Goal: Task Accomplishment & Management: Manage account settings

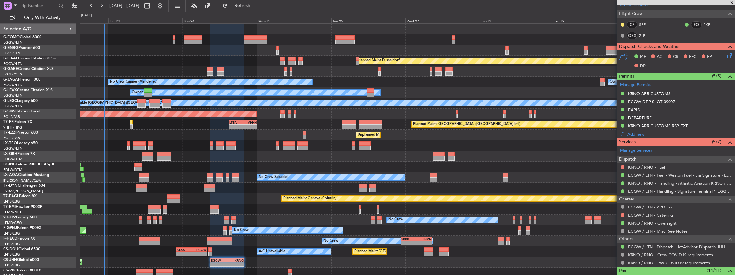
click at [173, 138] on div "Planned Maint Dusseldorf Unplanned Maint [PERSON_NAME] Owner Ibiza No Crew Cann…" at bounding box center [407, 156] width 655 height 265
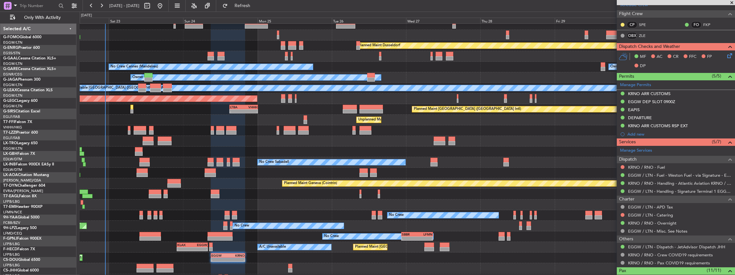
scroll to position [15, 0]
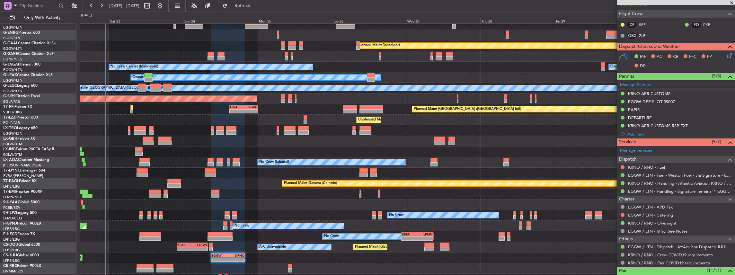
click at [134, 227] on div "AOG Maint Hyères ([GEOGRAPHIC_DATA]-[GEOGRAPHIC_DATA]) No Crew No Crew Planned …" at bounding box center [407, 226] width 655 height 11
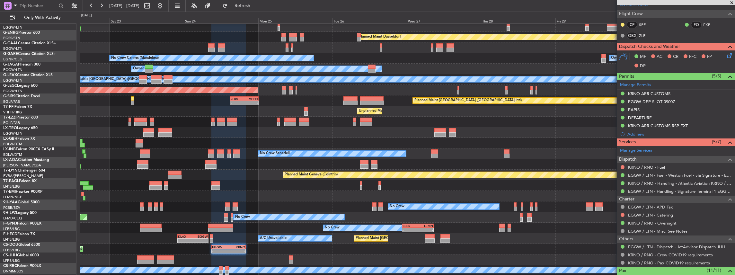
click at [142, 249] on div "Planned Maint Dusseldorf Unplanned Maint [PERSON_NAME] No Crew Cannes ([GEOGRAP…" at bounding box center [407, 137] width 655 height 275
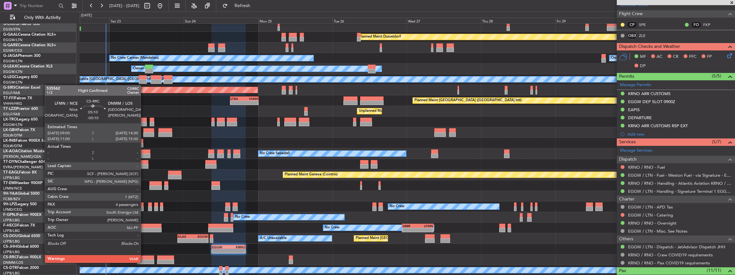
click at [144, 260] on div at bounding box center [145, 261] width 17 height 4
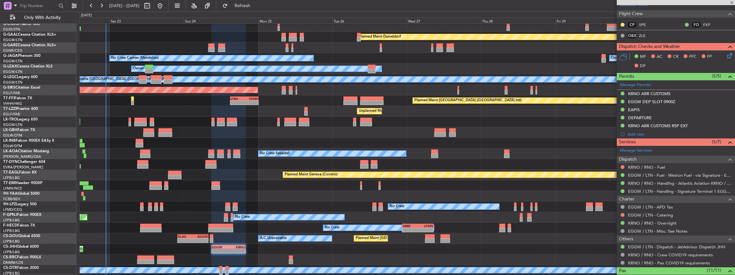
type input "-00:10"
type input "4"
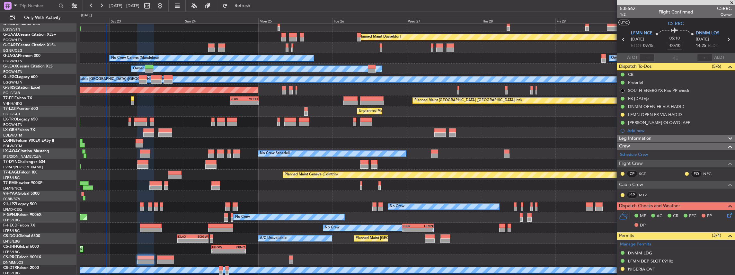
scroll to position [43, 0]
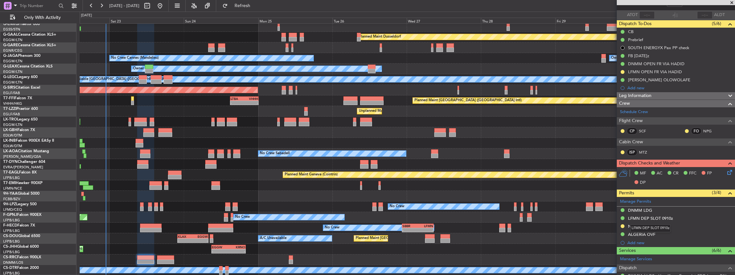
click at [673, 225] on mat-tooltip-component "LFMN DEP SLOT 0910z" at bounding box center [649, 228] width 49 height 17
click at [665, 224] on div "NIGERIA OVF" at bounding box center [675, 227] width 118 height 8
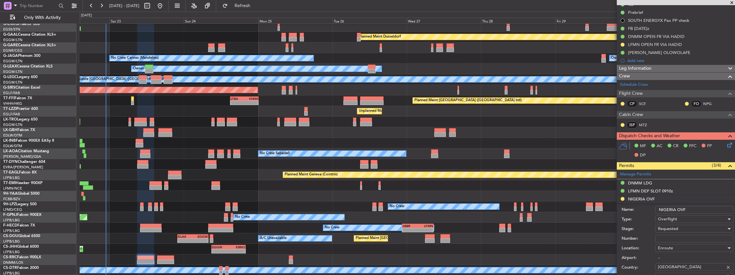
scroll to position [85, 0]
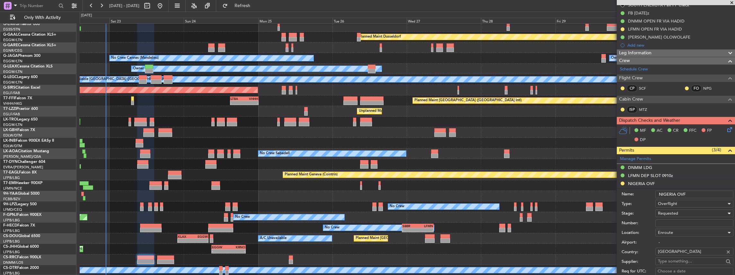
click at [678, 211] on div "Requested" at bounding box center [692, 213] width 68 height 10
click at [676, 264] on span "Received OK" at bounding box center [692, 264] width 69 height 10
click at [665, 223] on input "Number:" at bounding box center [694, 223] width 78 height 8
paste input "NE-V255012U"
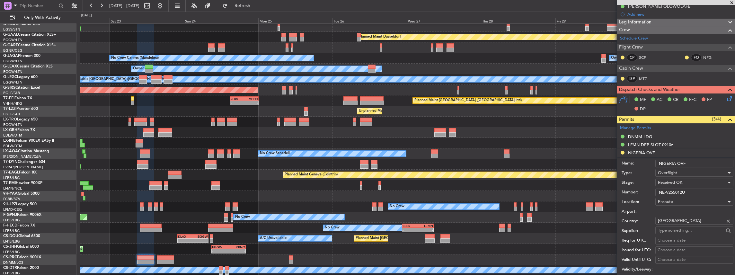
scroll to position [193, 0]
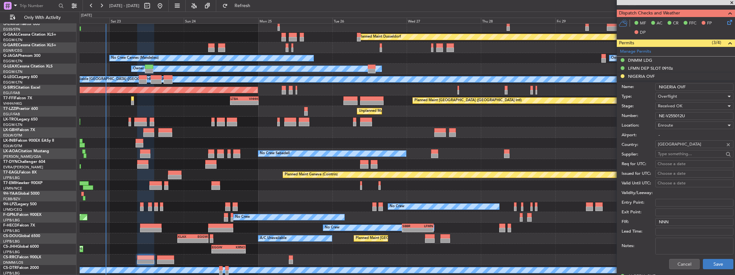
type input "NE-V255012U"
click at [713, 262] on button "Save" at bounding box center [718, 264] width 31 height 10
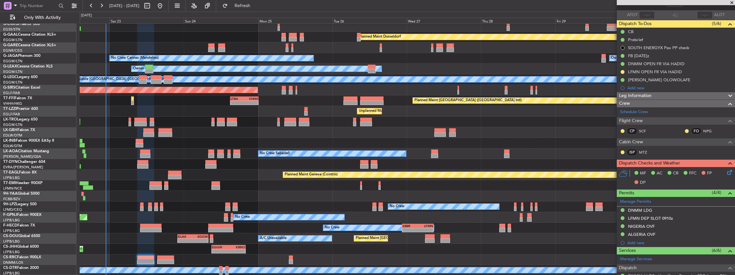
scroll to position [0, 0]
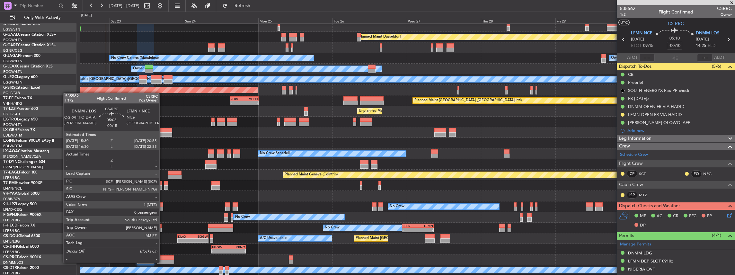
click at [162, 262] on div at bounding box center [165, 261] width 17 height 4
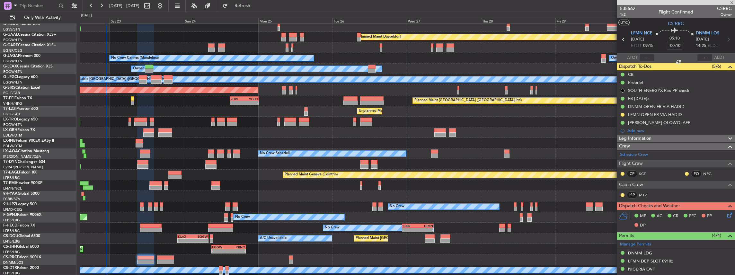
type input "-00:15"
type input "0"
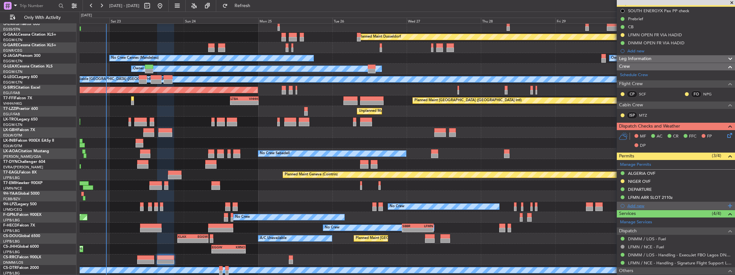
scroll to position [85, 0]
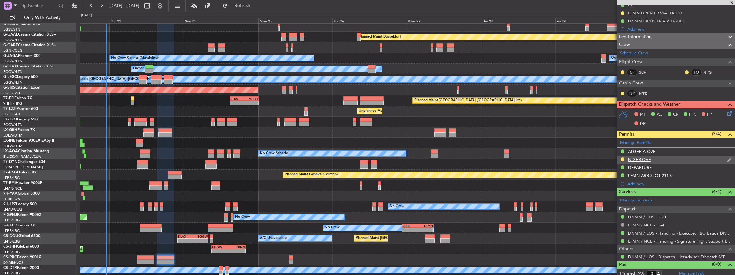
click at [668, 157] on div "NIGER OVF" at bounding box center [675, 160] width 118 height 8
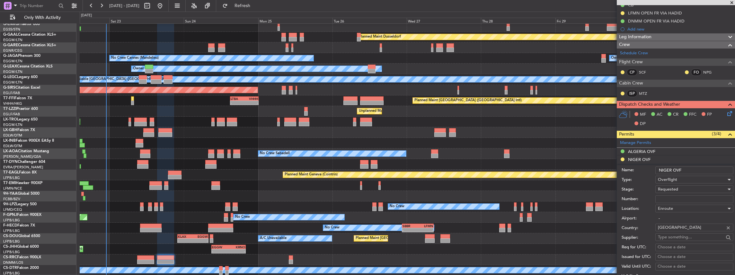
click at [668, 188] on span "Requested" at bounding box center [668, 189] width 20 height 6
click at [665, 234] on span "Received OK" at bounding box center [692, 237] width 69 height 10
click at [665, 197] on input "Number:" at bounding box center [694, 199] width 78 height 8
click at [673, 196] on input "Number:" at bounding box center [694, 199] width 78 height 8
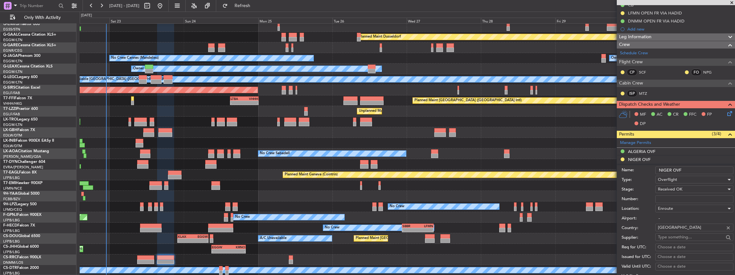
paste input "NE-V255012U"
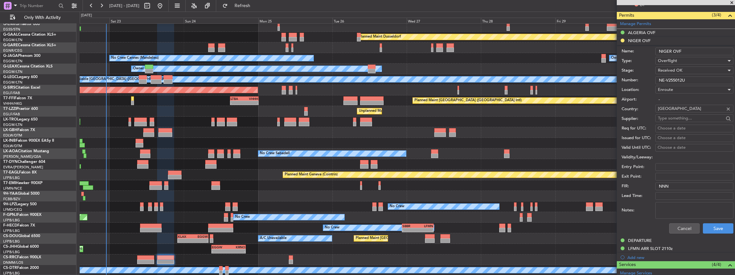
scroll to position [257, 0]
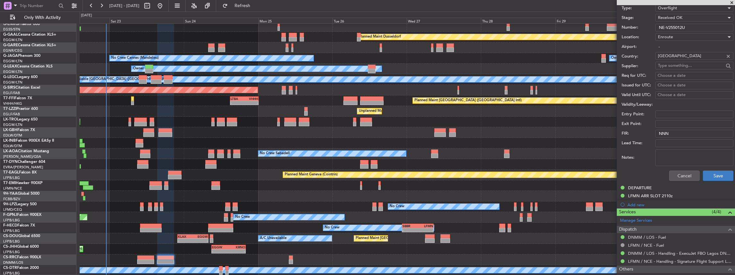
type input "NE-V255012U"
click at [714, 175] on button "Save" at bounding box center [718, 175] width 31 height 10
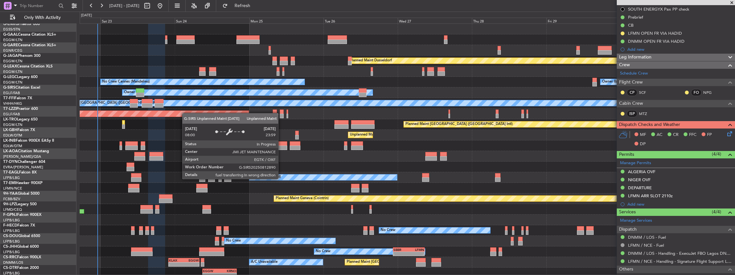
scroll to position [0, 0]
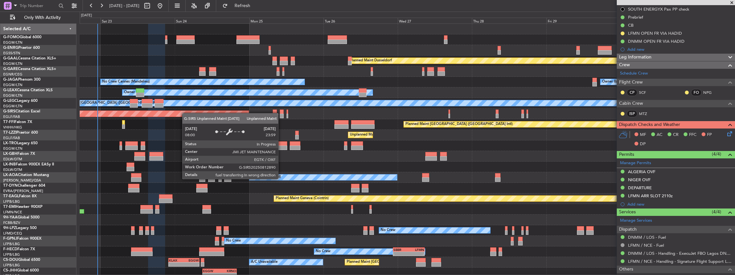
click at [185, 116] on div "Planned Maint Dusseldorf Unplanned Maint [PERSON_NAME] No Crew Cannes ([GEOGRAP…" at bounding box center [407, 161] width 655 height 275
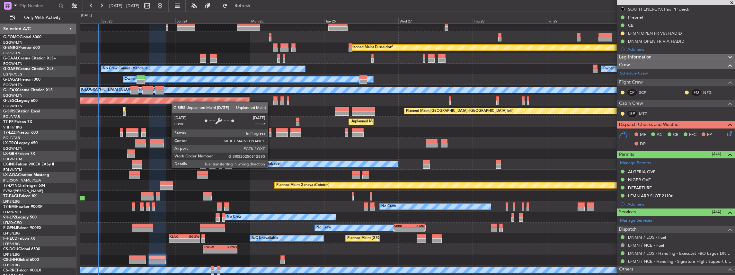
scroll to position [13, 0]
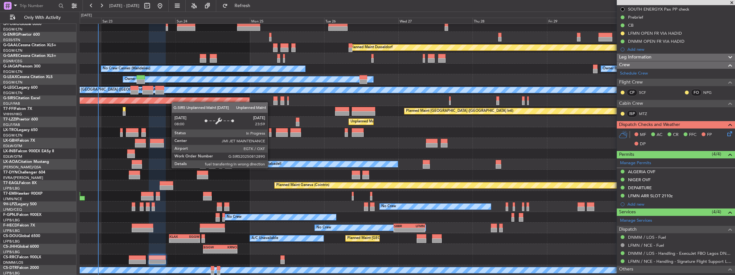
click at [174, 98] on div "Planned Maint Dusseldorf Unplanned Maint [PERSON_NAME] No Crew Cannes ([GEOGRAP…" at bounding box center [407, 143] width 655 height 265
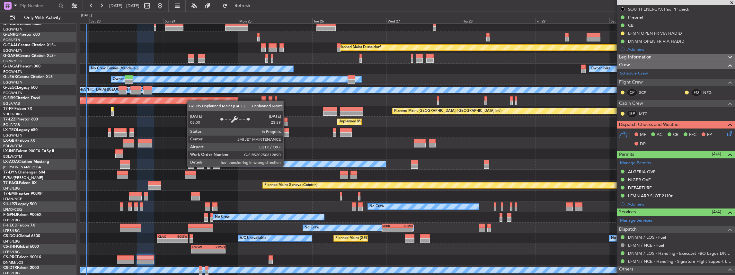
scroll to position [0, 0]
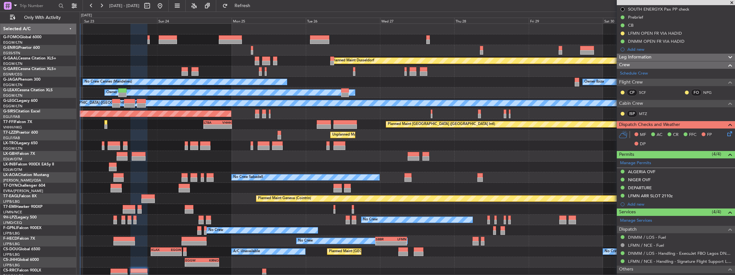
click at [186, 153] on div "Planned Maint Dusseldorf No Crew Cannes ([GEOGRAPHIC_DATA]) Owner Ibiza Owner A…" at bounding box center [407, 156] width 655 height 265
